Goal: Information Seeking & Learning: Learn about a topic

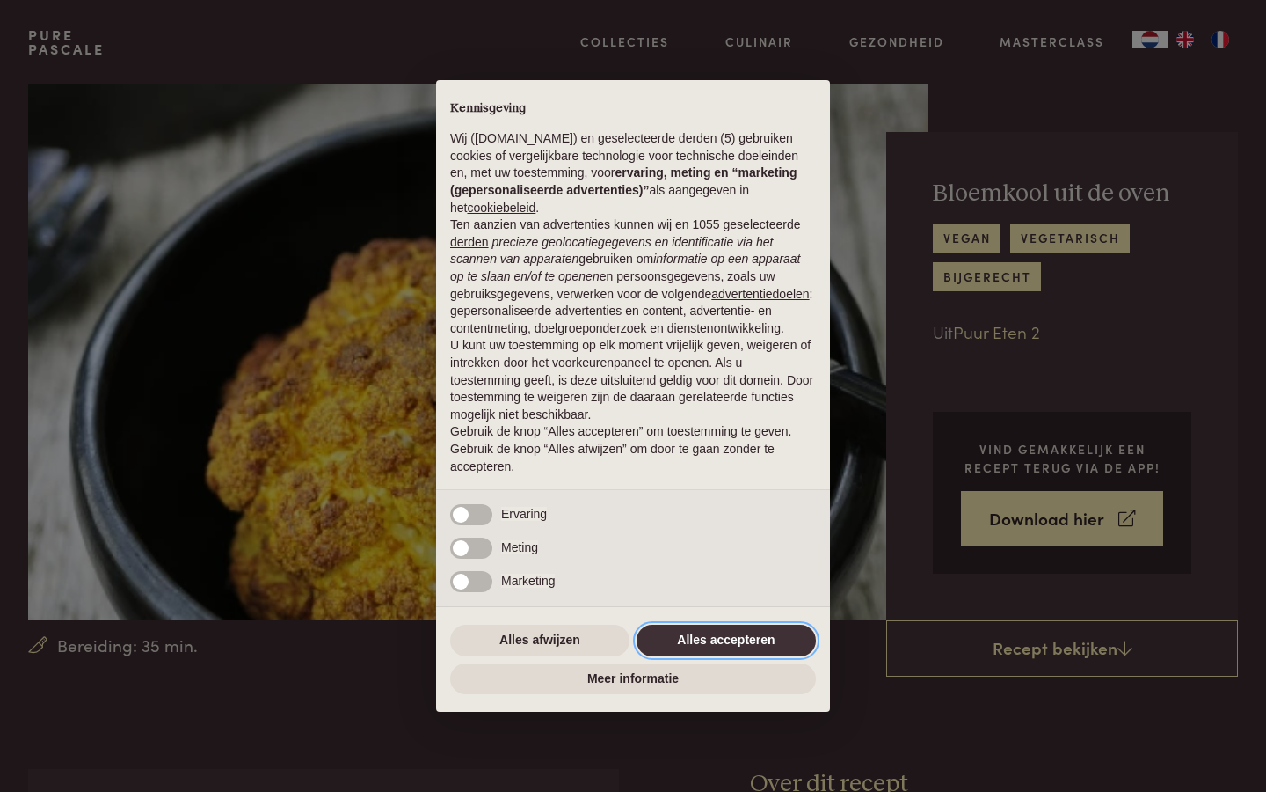
click at [713, 648] on button "Alles accepteren" at bounding box center [726, 640] width 179 height 32
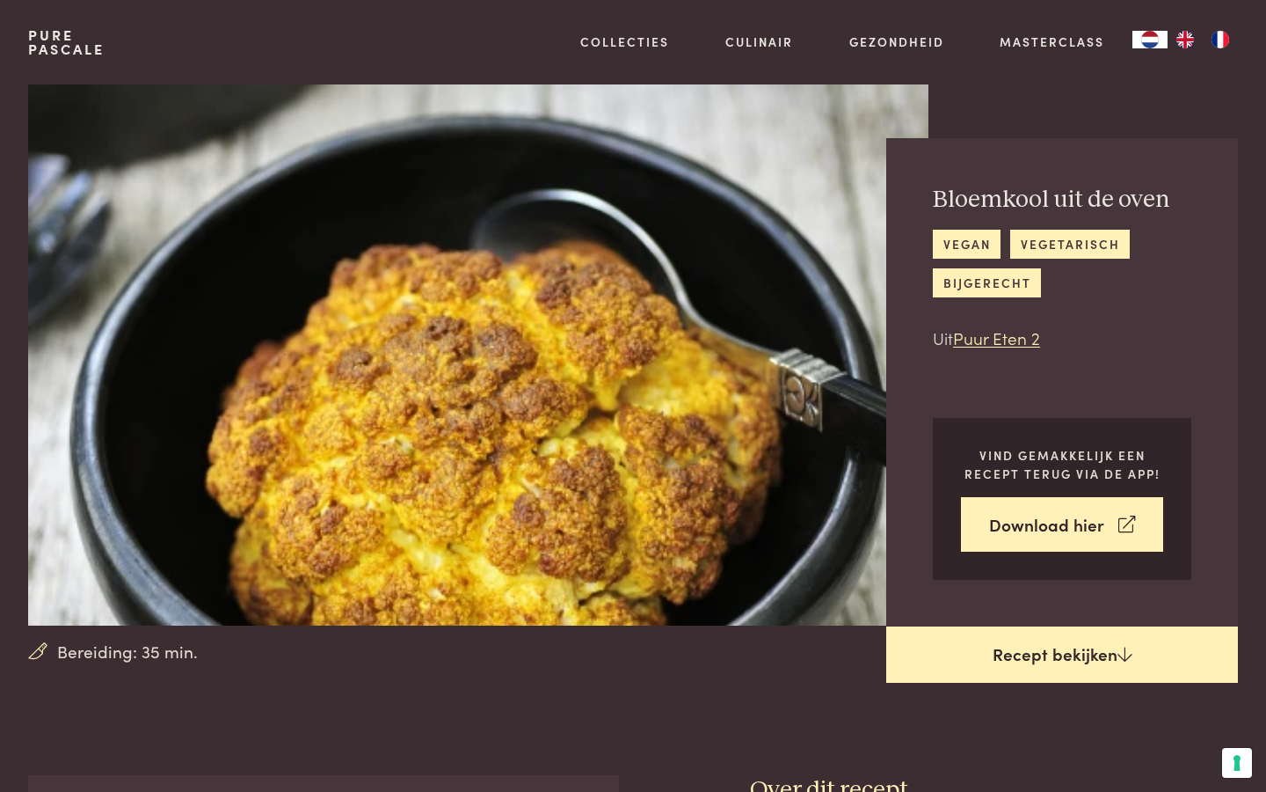
click at [987, 664] on link "Recept bekijken" at bounding box center [1063, 654] width 352 height 56
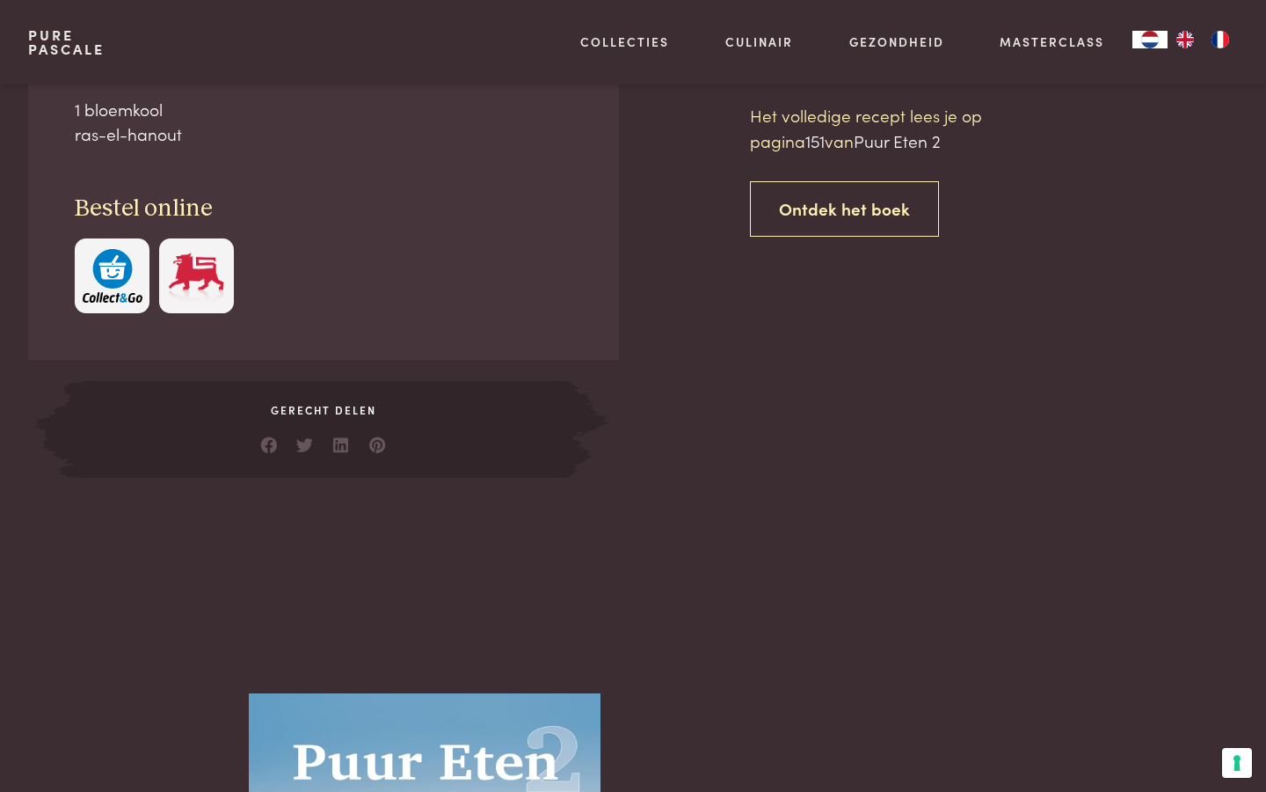
scroll to position [770, 0]
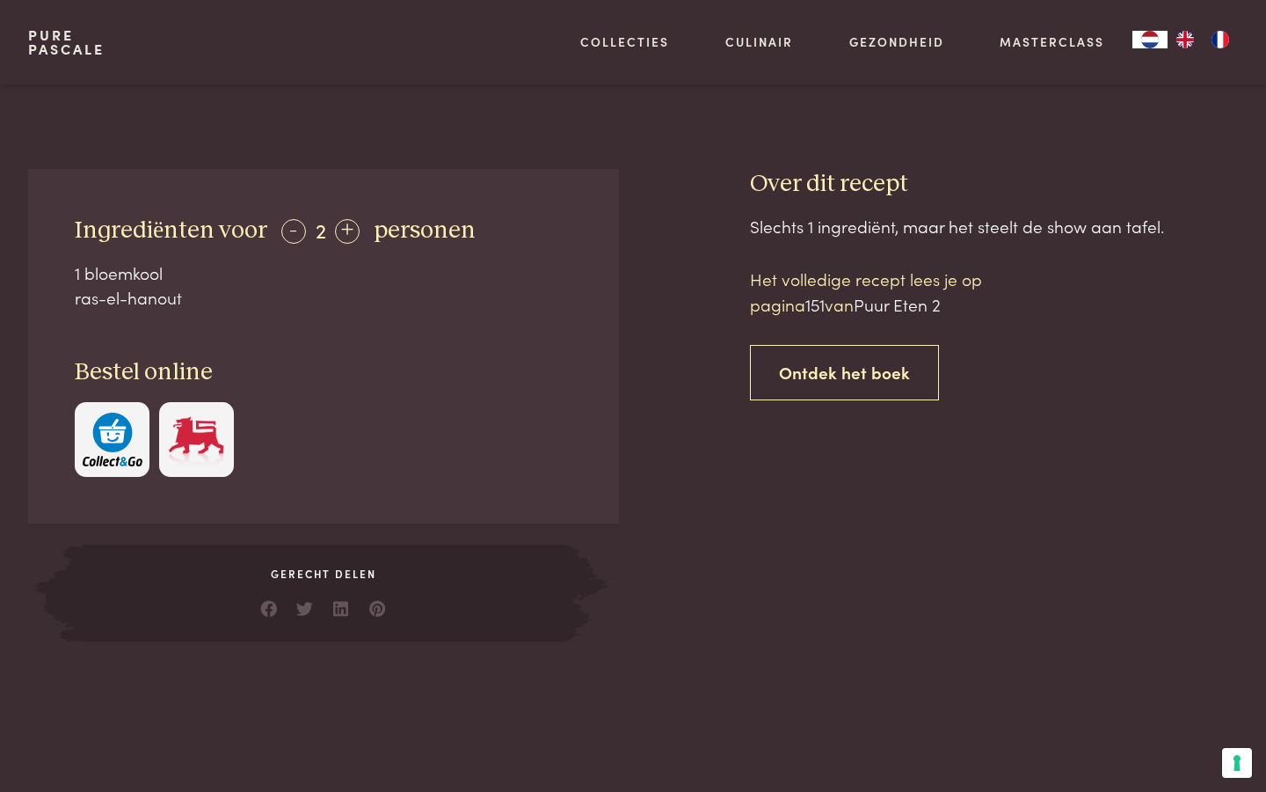
scroll to position [601, 0]
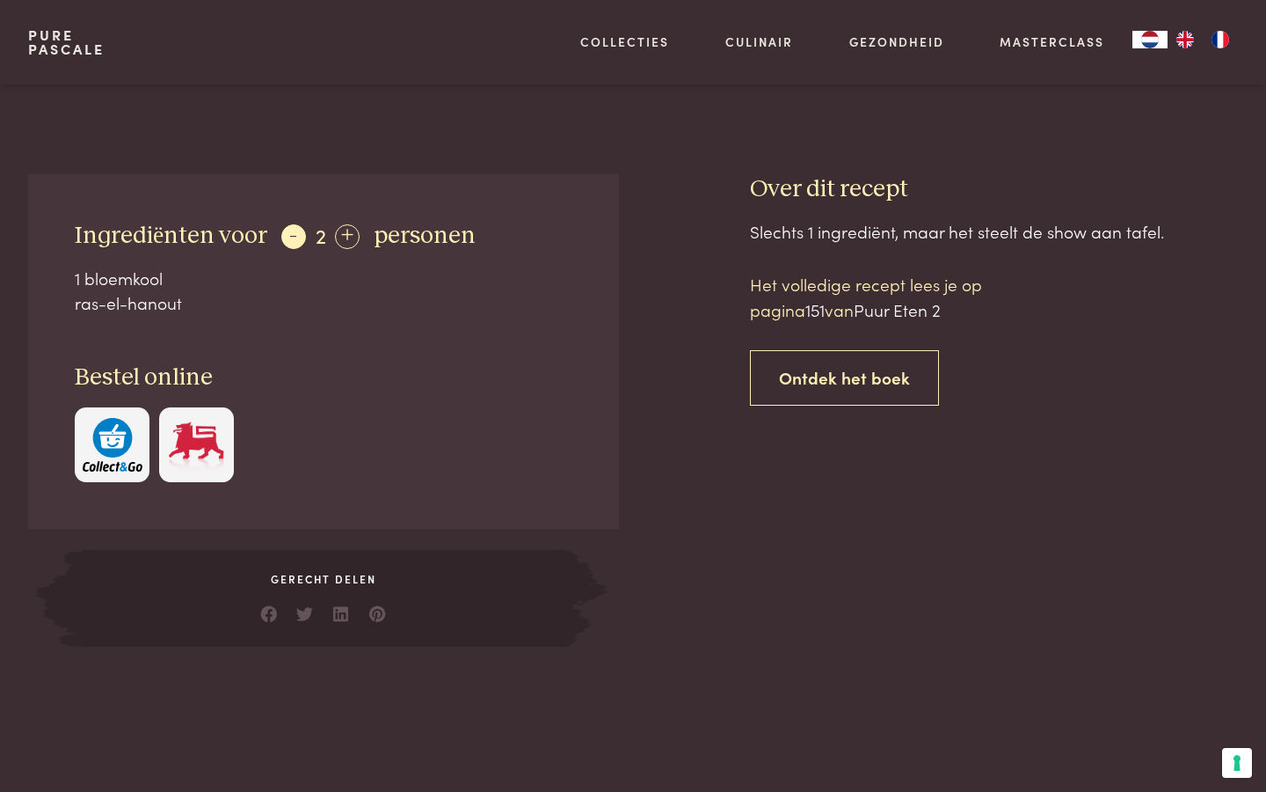
click at [290, 229] on div "-" at bounding box center [293, 236] width 25 height 25
click at [337, 241] on div "+" at bounding box center [344, 236] width 25 height 25
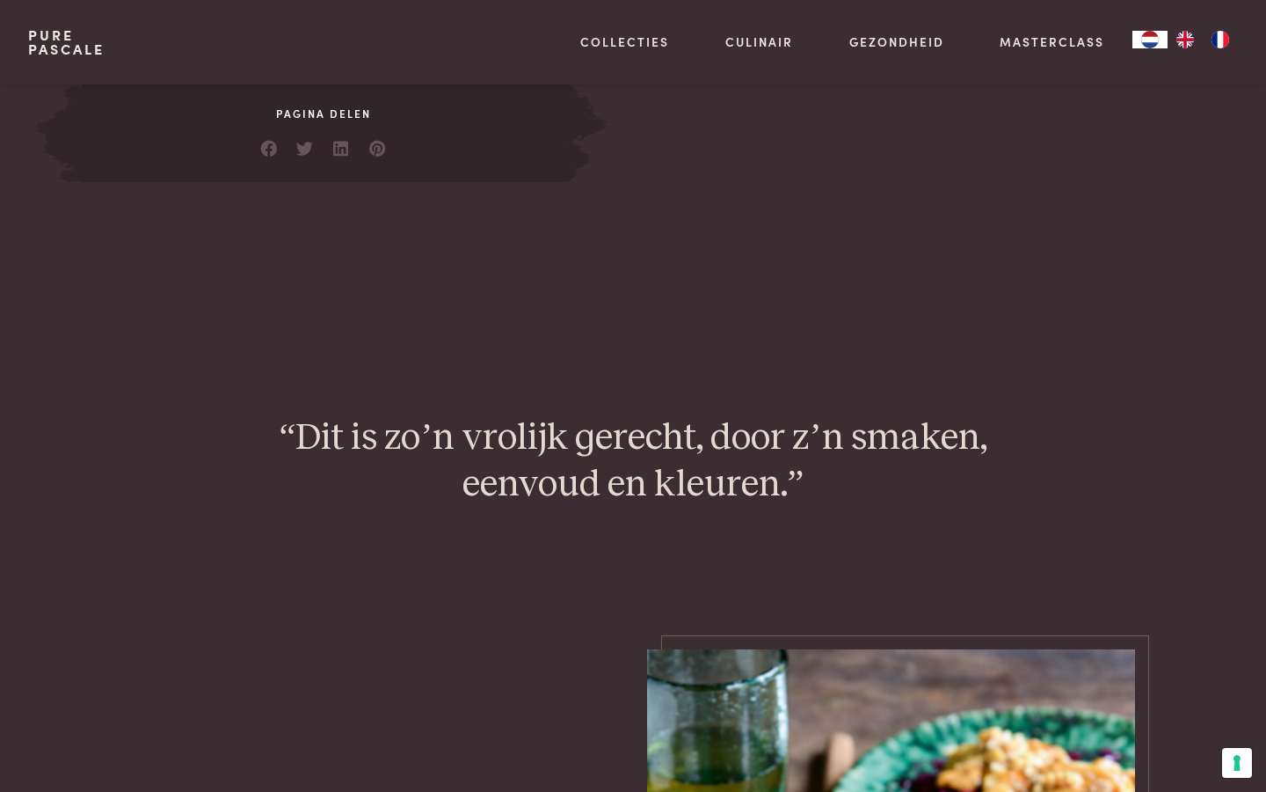
scroll to position [1131, 0]
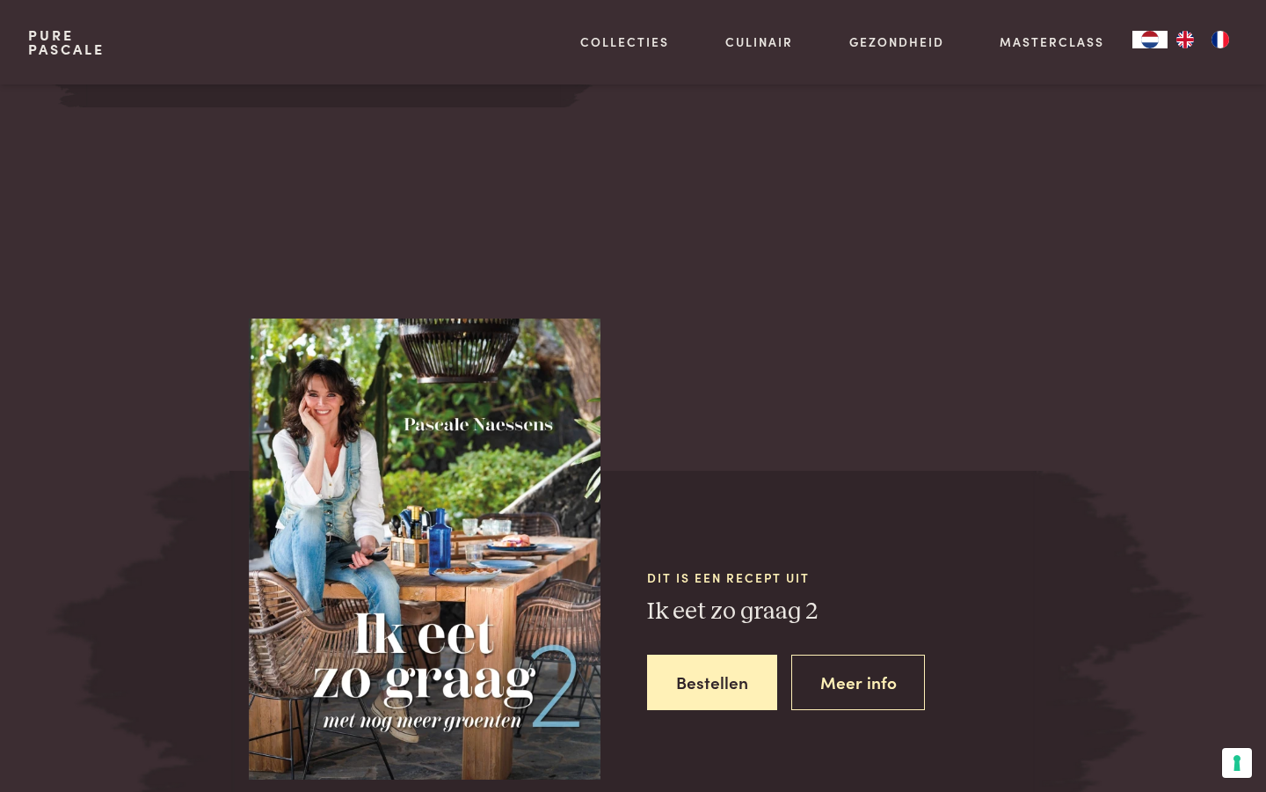
scroll to position [1338, 0]
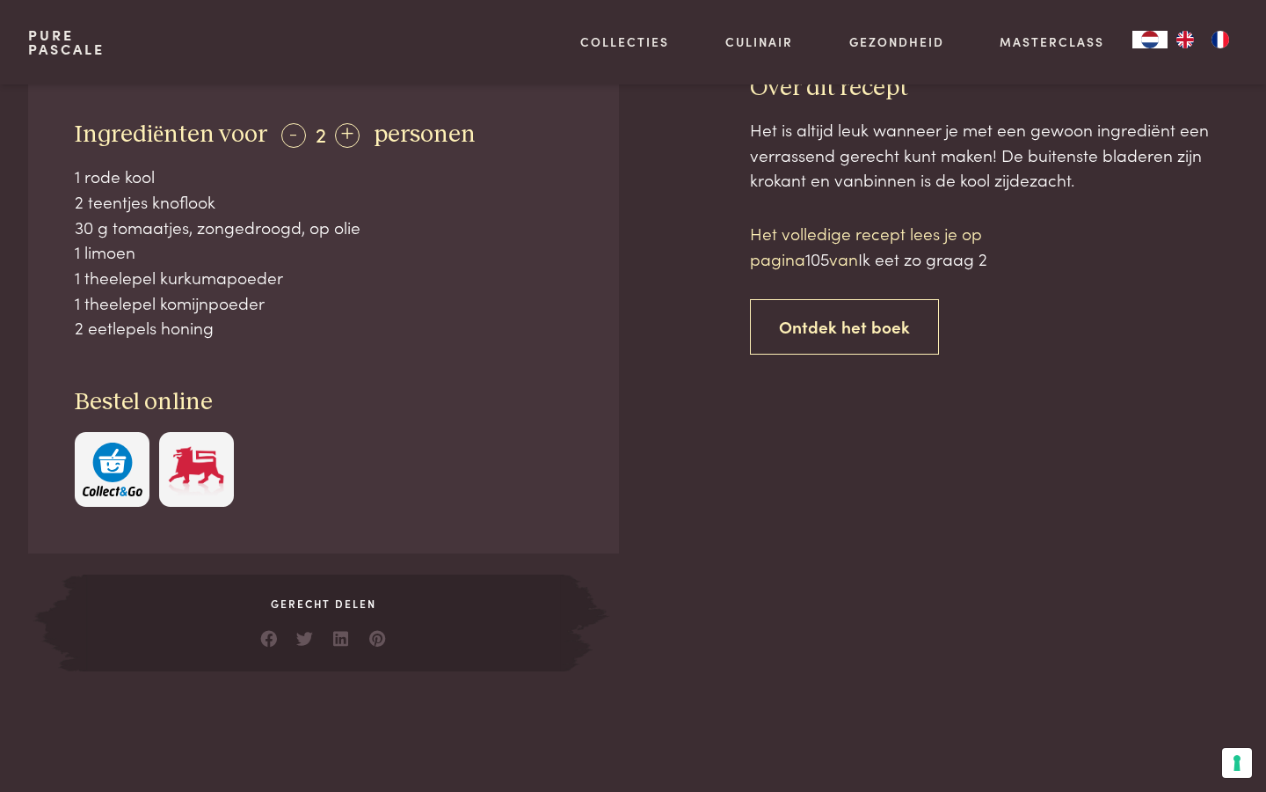
click at [333, 360] on div "Ingrediënten voor - 2 + personen 1 rode kool 2 teentjes knoflook 30 g tomaatjes…" at bounding box center [323, 313] width 591 height 480
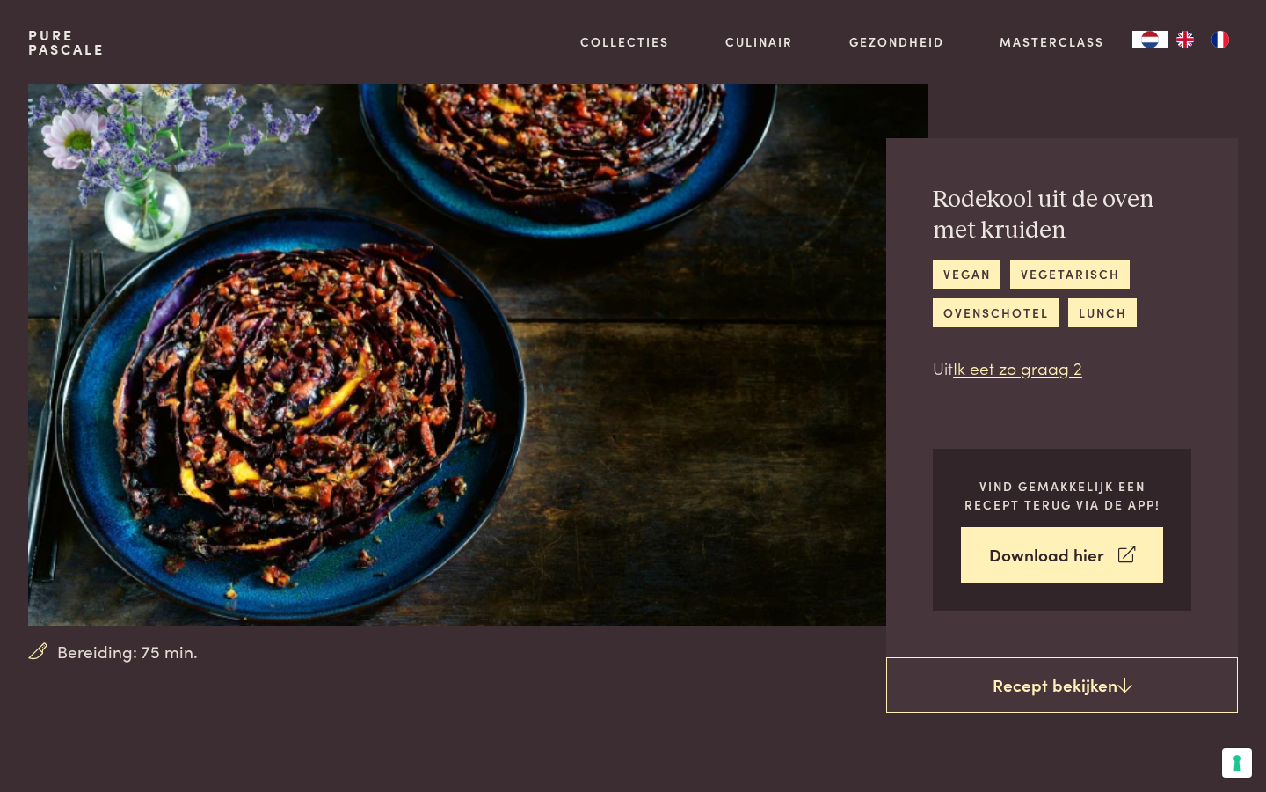
scroll to position [0, 0]
